Goal: Find specific page/section: Find specific page/section

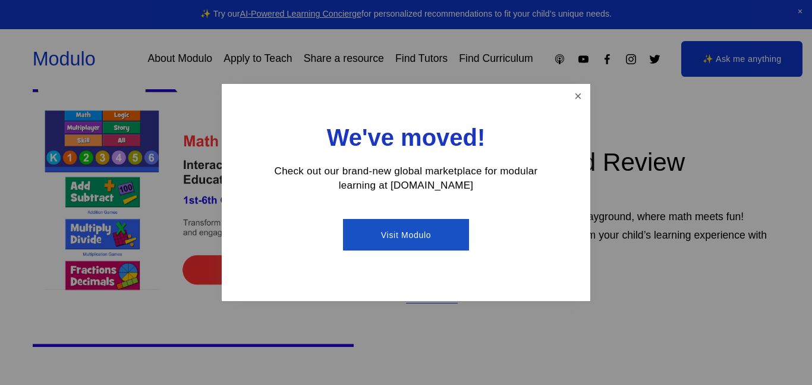
scroll to position [382, 0]
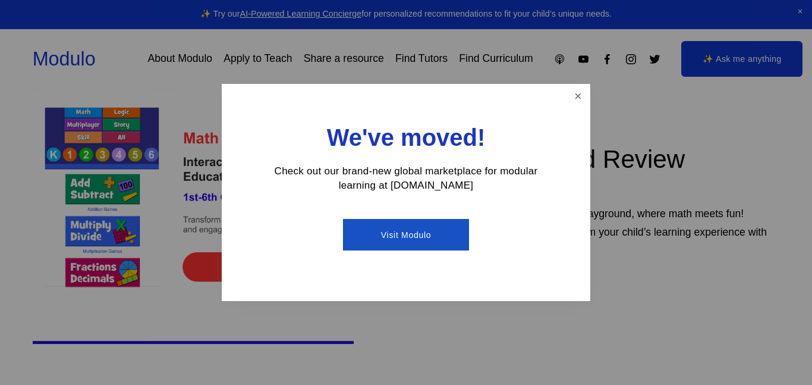
click at [567, 98] on div "We've moved! Check out our brand-new global marketplace for modular learning at…" at bounding box center [406, 192] width 369 height 217
click at [581, 97] on link "Close" at bounding box center [578, 96] width 21 height 21
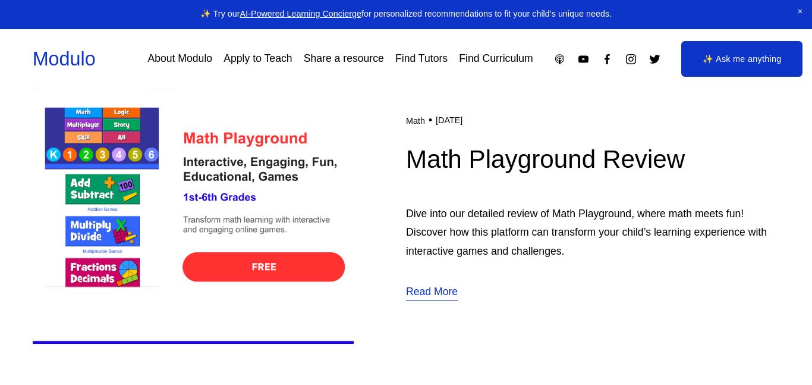
scroll to position [0, 0]
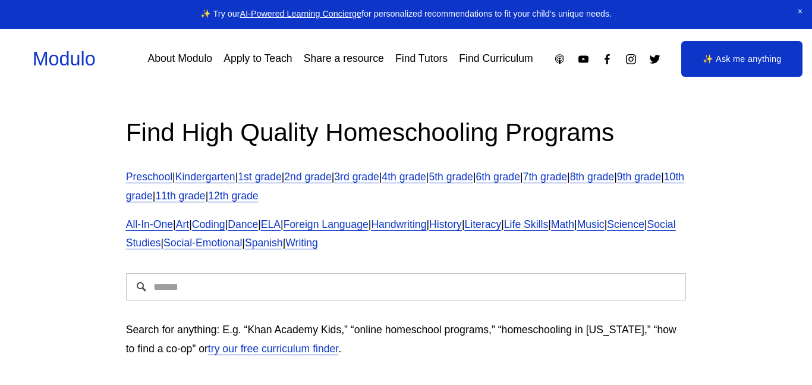
click at [567, 175] on link "7th grade" at bounding box center [545, 177] width 44 height 12
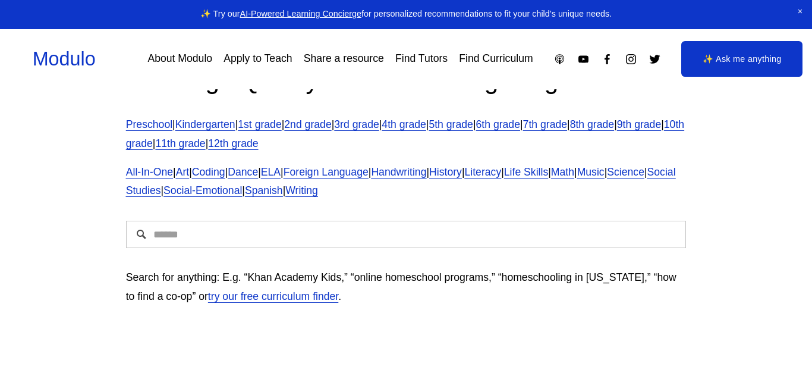
scroll to position [53, 0]
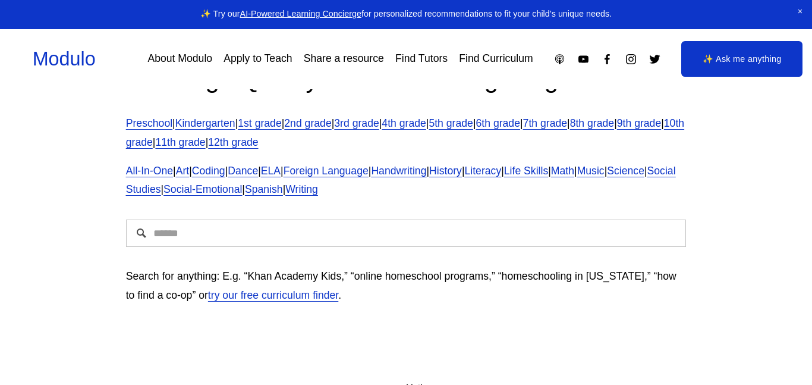
click at [289, 239] on input "Search" at bounding box center [406, 232] width 561 height 27
type input "**********"
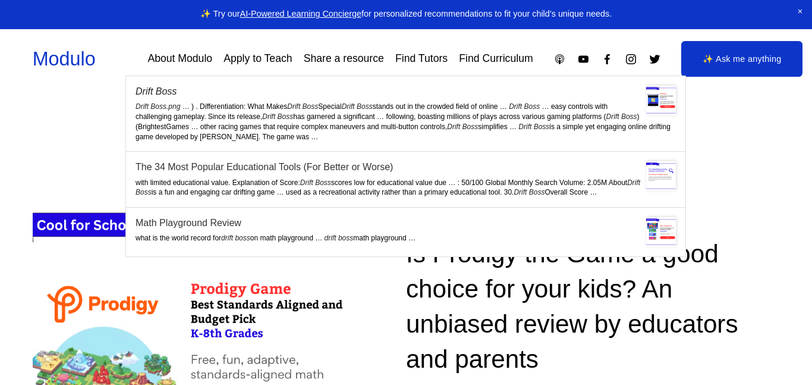
scroll to position [227, 0]
